Goal: Contribute content: Contribute content

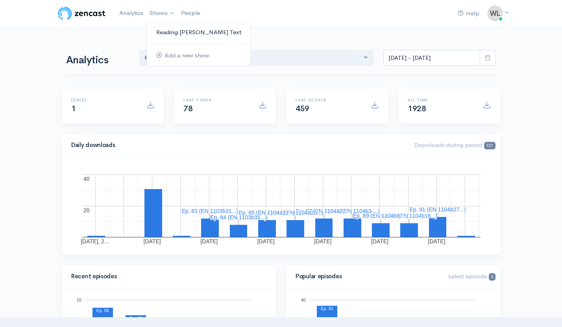
click at [159, 31] on link "Reading [PERSON_NAME] Text" at bounding box center [199, 33] width 104 height 14
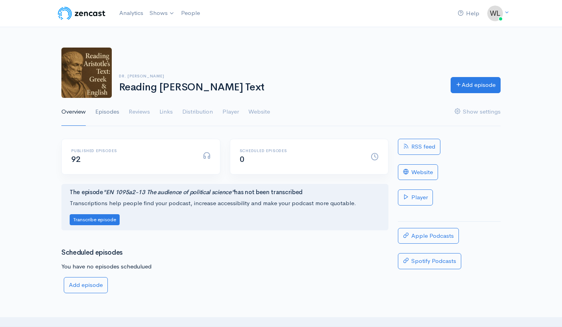
click at [105, 114] on link "Episodes" at bounding box center [107, 112] width 24 height 28
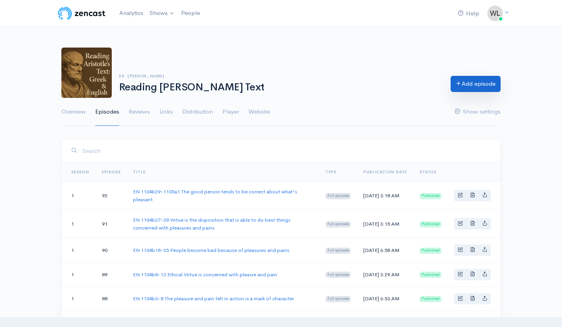
click at [467, 84] on link "Add episode" at bounding box center [476, 84] width 50 height 16
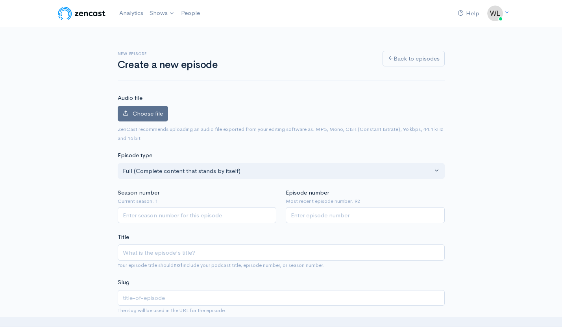
click at [159, 116] on span "Choose file" at bounding box center [148, 113] width 30 height 7
click at [0, 0] on input "Choose file" at bounding box center [0, 0] width 0 height 0
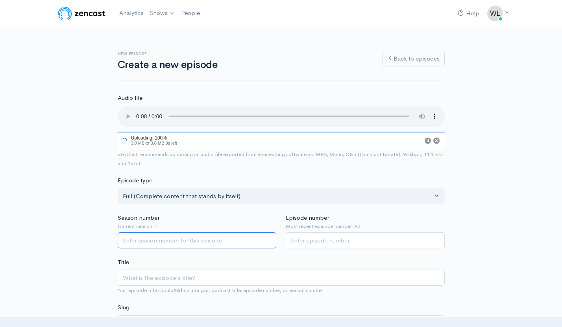
click at [191, 242] on input "Season number" at bounding box center [197, 241] width 159 height 16
type input "1"
click at [322, 245] on input "Episode number" at bounding box center [365, 241] width 159 height 16
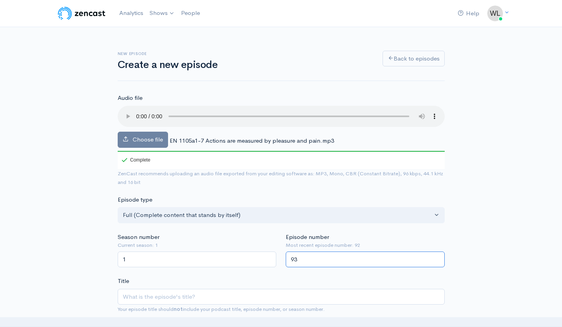
type input "93"
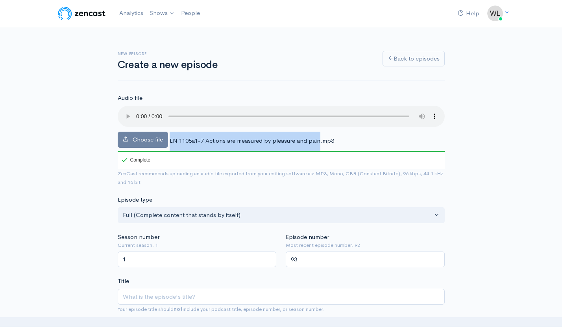
drag, startPoint x: 170, startPoint y: 140, endPoint x: 318, endPoint y: 141, distance: 148.4
click at [318, 141] on span "EN 1105a1-7 Actions are measured by pleasure and pain.mp3" at bounding box center [252, 140] width 165 height 7
copy span "EN 1105a1-7 Actions are measured by pleasure and pain"
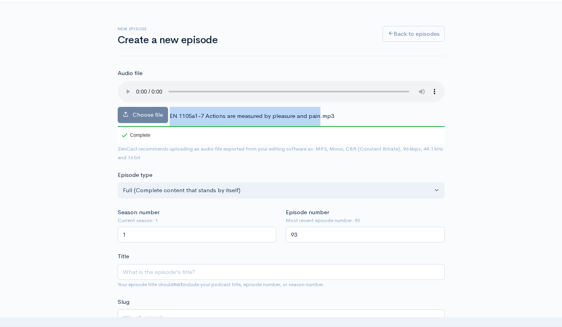
scroll to position [41, 0]
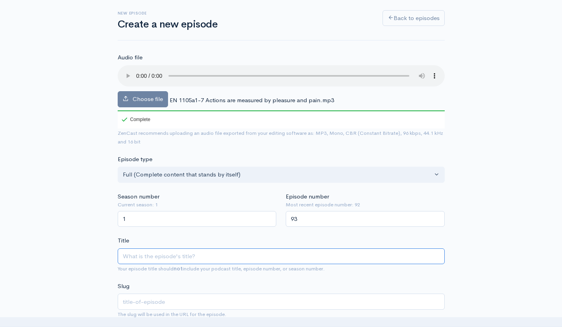
click at [224, 257] on input "Title" at bounding box center [281, 257] width 327 height 16
paste input "EN 1105a1-7 Actions are measured by pleasure and pain"
type input "EN 1105a1-7 Actions are measured by pleasure and pain"
type input "en-1105a1-7-actions-are-measured-by-pleasure-and-pain"
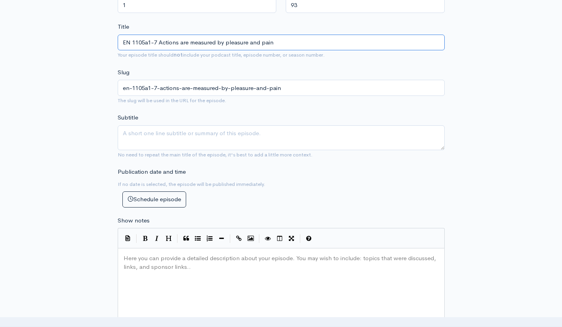
scroll to position [259, 0]
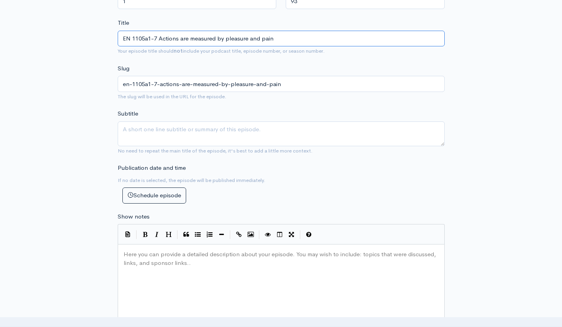
type input "EN 1105a1-7 Actions are measured by pleasure and pain"
click at [159, 277] on div "Here you can provide a detailed description about your episode. You may wish to…" at bounding box center [291, 318] width 338 height 138
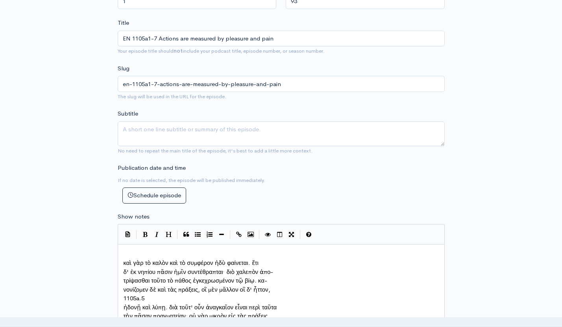
scroll to position [281, 0]
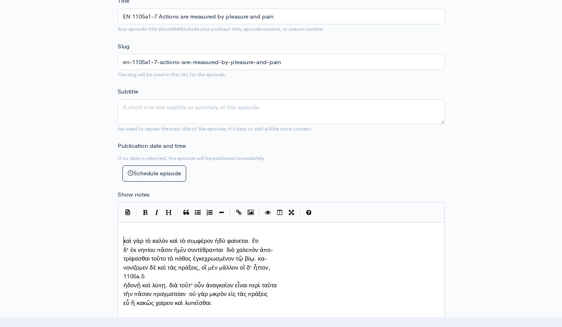
click at [122, 242] on pre "καὶ γὰρ τὸ καλὸν καὶ τὸ συμφέρον ἡδὺ φαίνεται. ἔτι" at bounding box center [281, 241] width 318 height 9
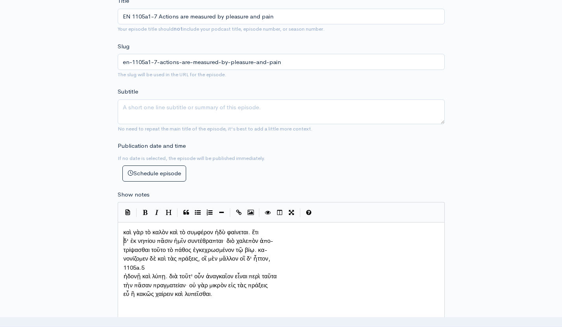
click at [122, 243] on pre "δ' ἐκ νηπίου πᾶσιν ἡμῖν συντέθραπται· διὸ χαλεπὸν ἀπο-" at bounding box center [281, 241] width 318 height 9
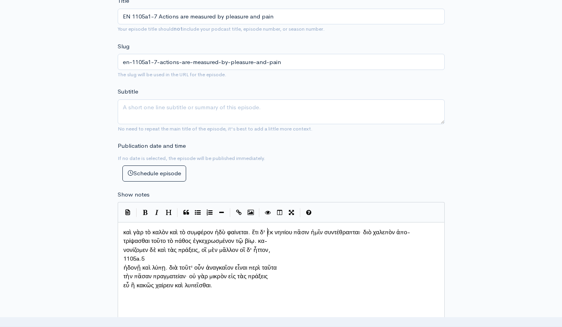
scroll to position [3, 1]
click at [124, 249] on span "νονίζομεν δὲ καὶ τὰς πράξεις, οἳ μὲν μᾶλλον οἳ δ' ἧττον," at bounding box center [197, 249] width 147 height 7
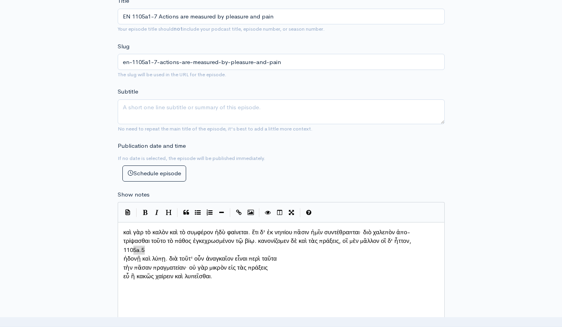
type textarea "1105a.5"
drag, startPoint x: 143, startPoint y: 251, endPoint x: 122, endPoint y: 249, distance: 21.8
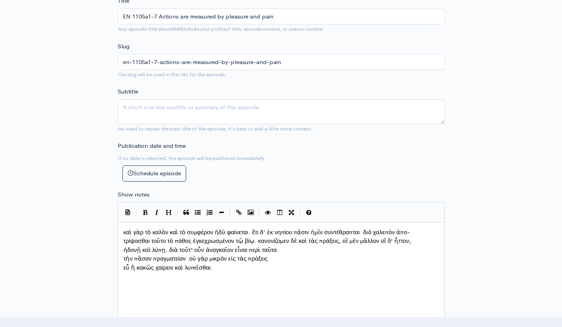
click at [122, 258] on pre "τὴν πᾶσαν πραγματείαν· οὐ γὰρ μικρὸν εἰς τὰς πράξεις" at bounding box center [281, 259] width 318 height 9
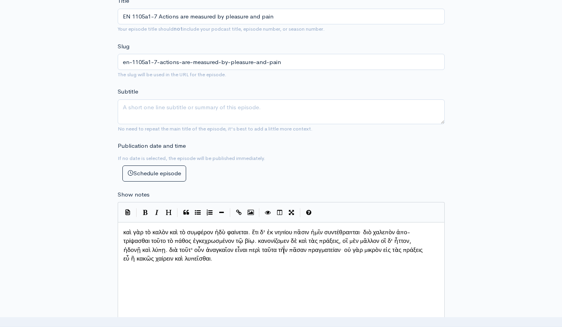
click at [124, 259] on span "εὖ ἢ κακῶς χαίρειν καὶ λυπεῖσθαι." at bounding box center [168, 258] width 89 height 7
click at [123, 254] on pre "ἡδονῇ καὶ λύπῃ. διὰ τοῦτ' οὖν ἀναγκαῖον εἶναι περὶ ταῦτα τὴν πᾶσαν πραγματείαν·…" at bounding box center [281, 255] width 318 height 18
click at [194, 283] on div "x καὶ γὰρ τὸ καλὸν καὶ τὸ συμφέρον ἡδὺ φαίνεται. ἔτι δ' ἐκ νηπίου πᾶσιν ἡμῖν συ…" at bounding box center [291, 296] width 338 height 138
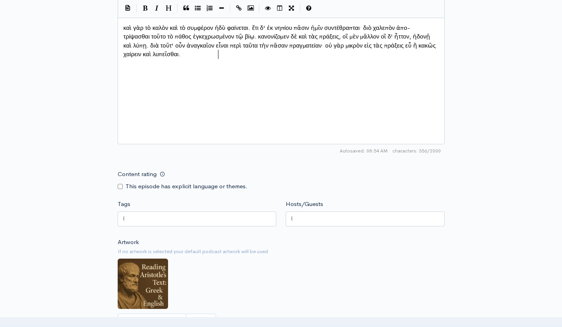
scroll to position [486, 0]
click at [133, 217] on div at bounding box center [197, 218] width 159 height 15
type input "Action"
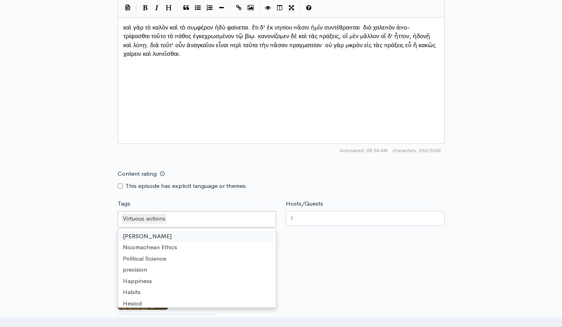
scroll to position [0, 0]
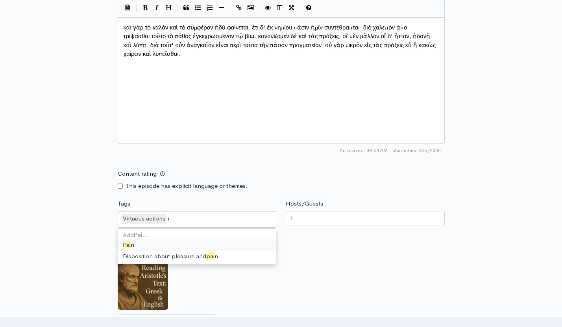
type input "Pain"
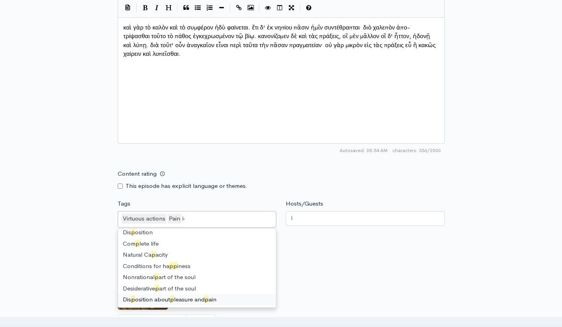
scroll to position [1, 0]
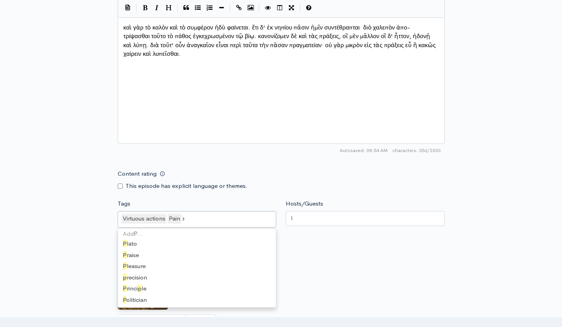
type input "Plea"
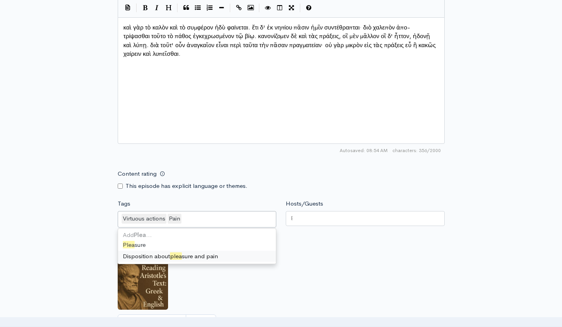
scroll to position [0, 0]
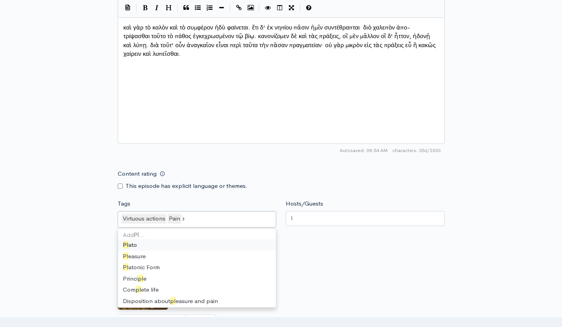
type input "Plea"
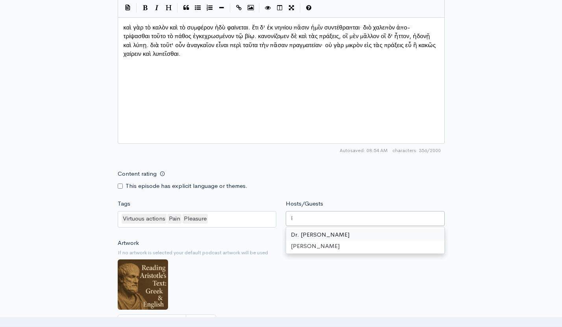
click at [395, 219] on div at bounding box center [365, 218] width 159 height 15
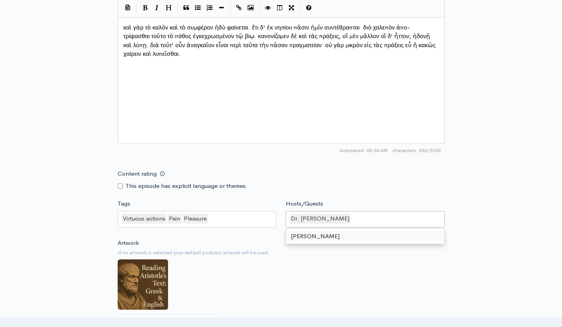
click at [320, 297] on div "Artwork If no artwork is selected your default podcast artwork will be used Cho…" at bounding box center [281, 287] width 327 height 97
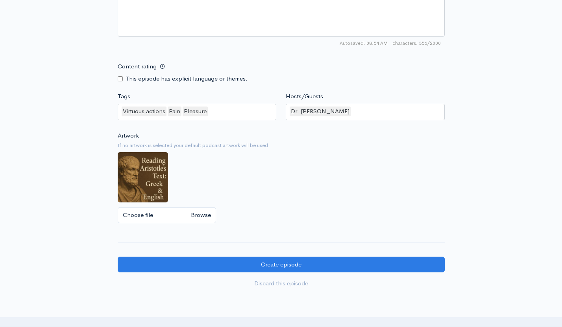
scroll to position [669, 0]
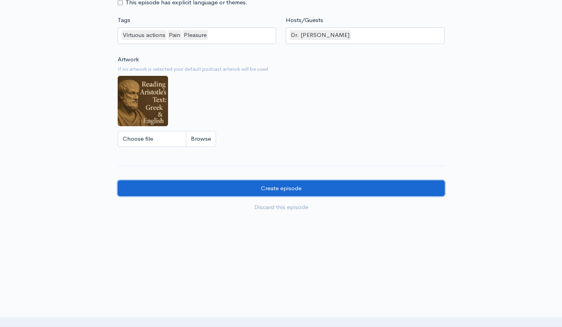
click at [236, 186] on input "Create episode" at bounding box center [281, 189] width 327 height 16
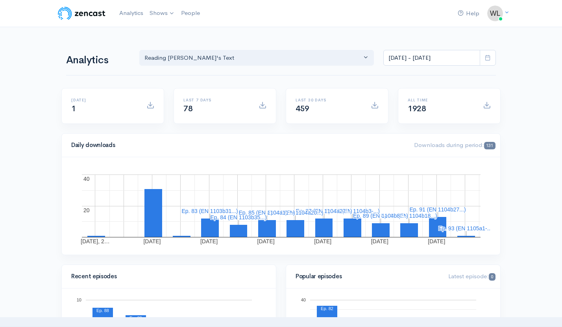
click at [490, 58] on icon at bounding box center [488, 58] width 6 height 6
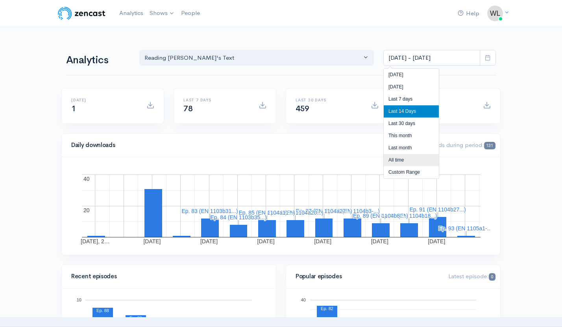
click at [400, 161] on li "All time" at bounding box center [411, 160] width 55 height 12
type input "[DATE] - [DATE]"
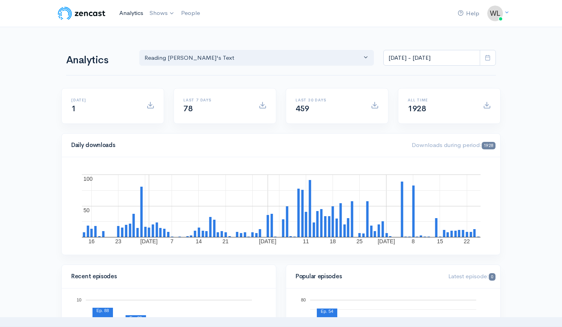
click at [124, 9] on link "Analytics" at bounding box center [131, 13] width 30 height 17
